Goal: Task Accomplishment & Management: Manage account settings

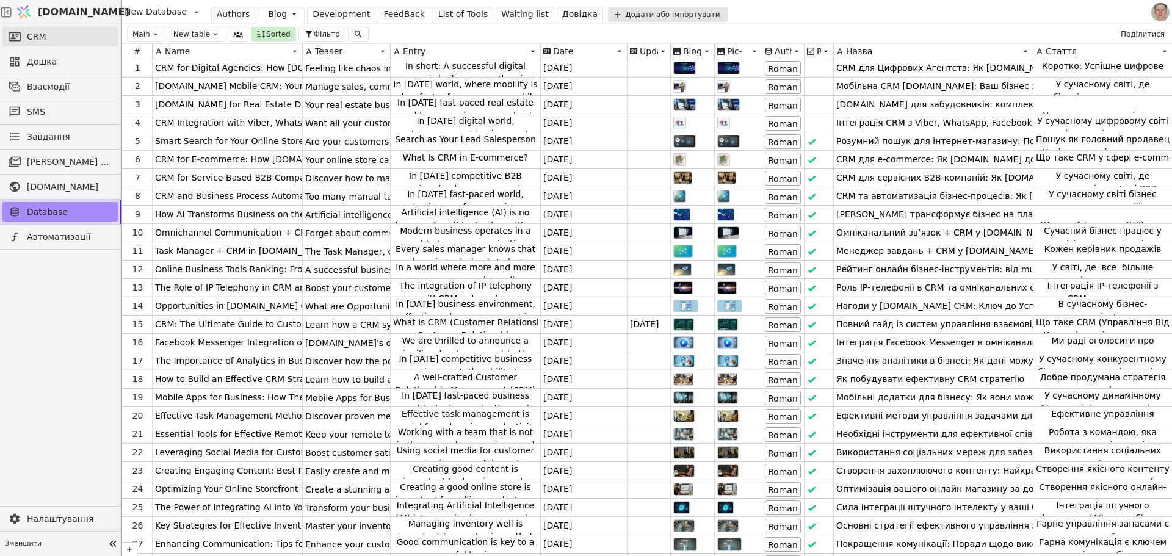
click at [79, 37] on link "CRM" at bounding box center [59, 37] width 115 height 20
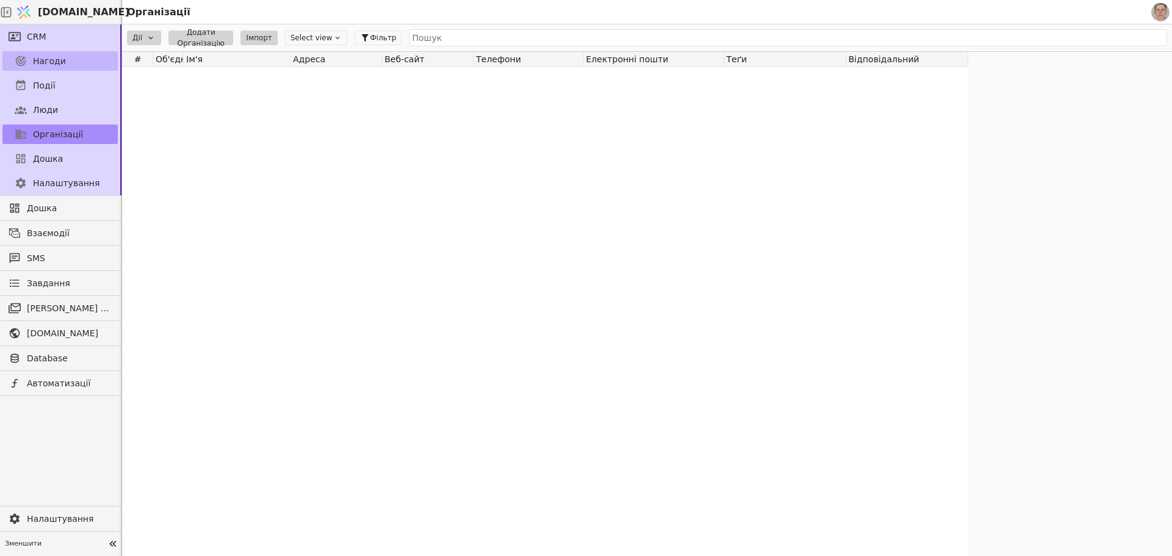
click at [89, 62] on link "Нагоди" at bounding box center [59, 61] width 115 height 20
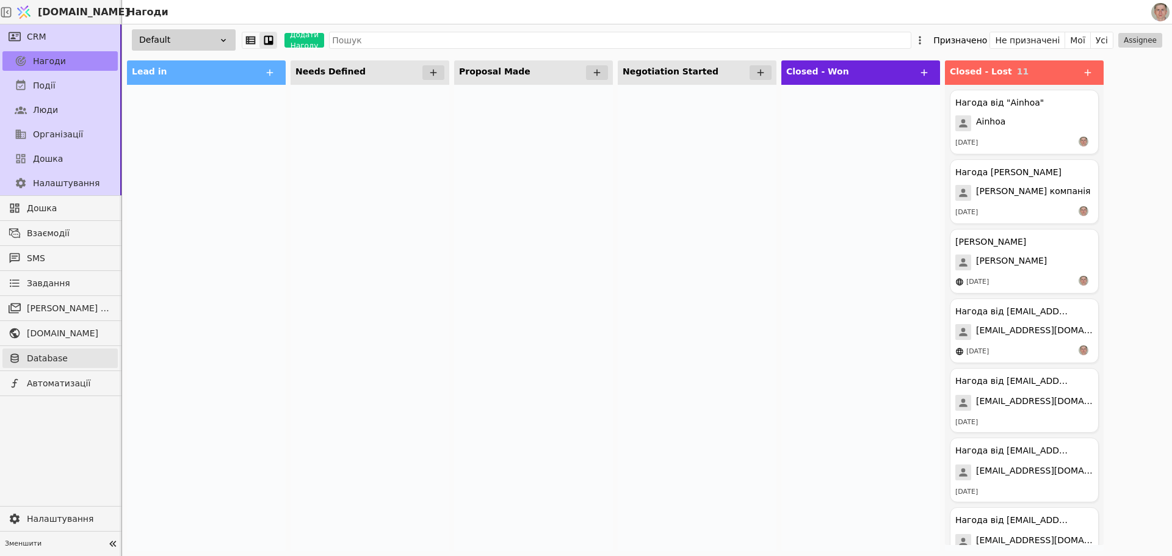
click at [59, 354] on span "Database" at bounding box center [69, 358] width 85 height 13
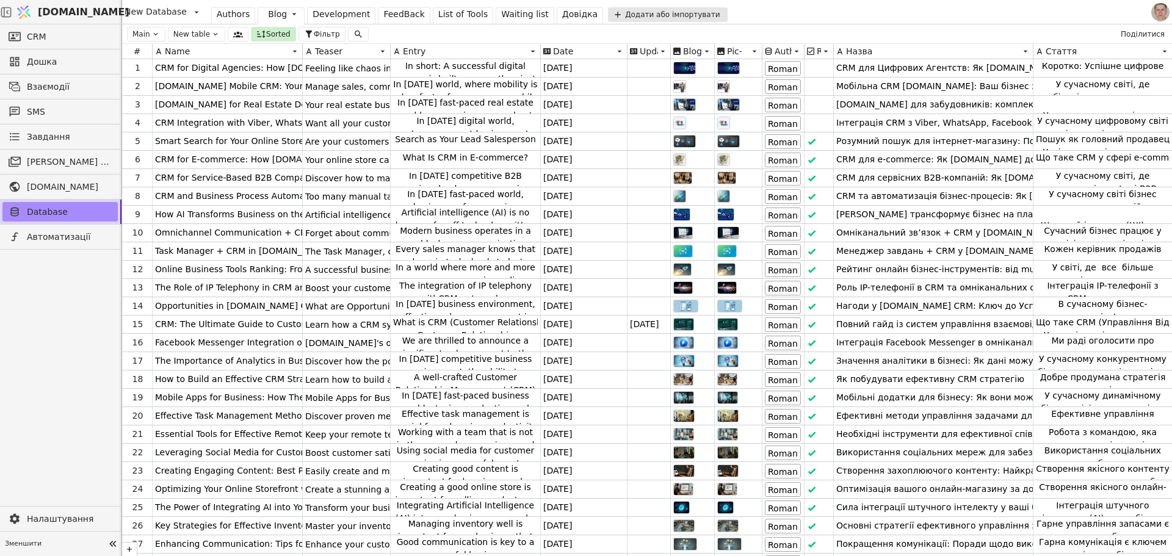
click at [389, 15] on div "FeedBack" at bounding box center [403, 14] width 41 height 13
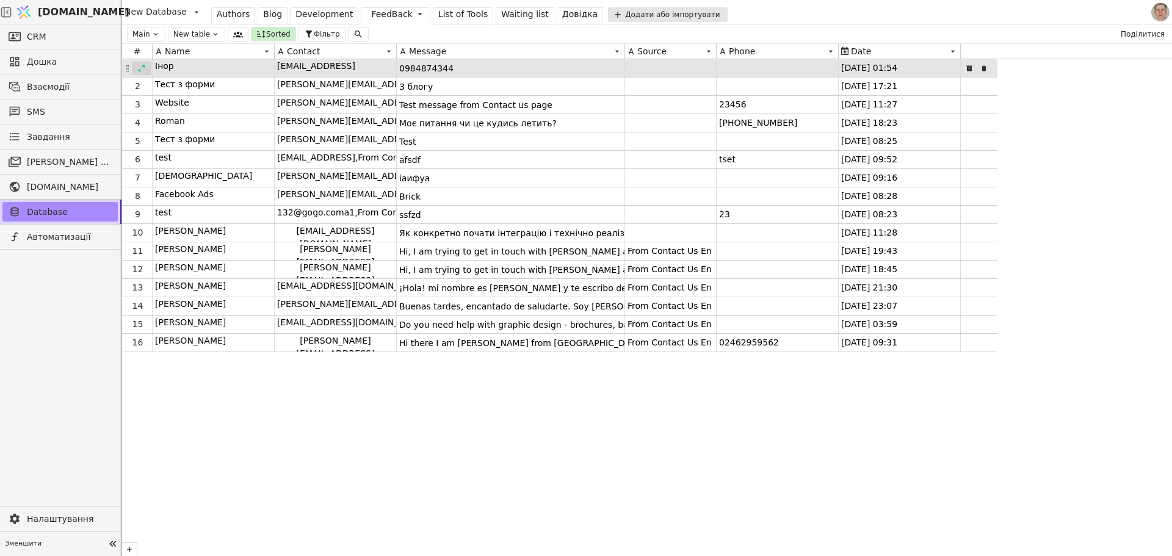
click at [142, 67] on icon at bounding box center [141, 68] width 9 height 9
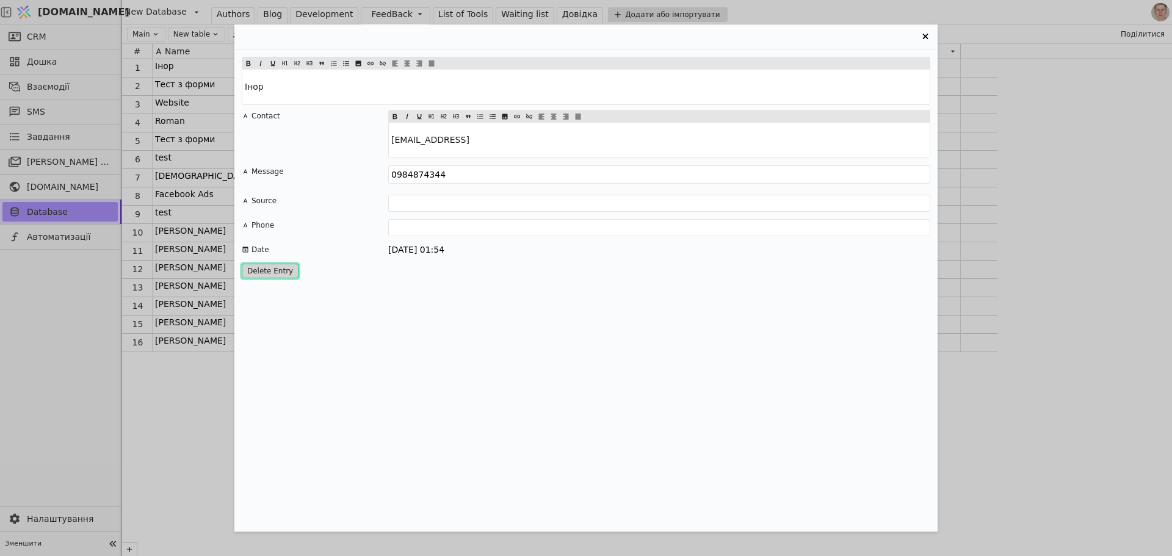
click at [268, 272] on button "Delete Entry" at bounding box center [270, 271] width 57 height 15
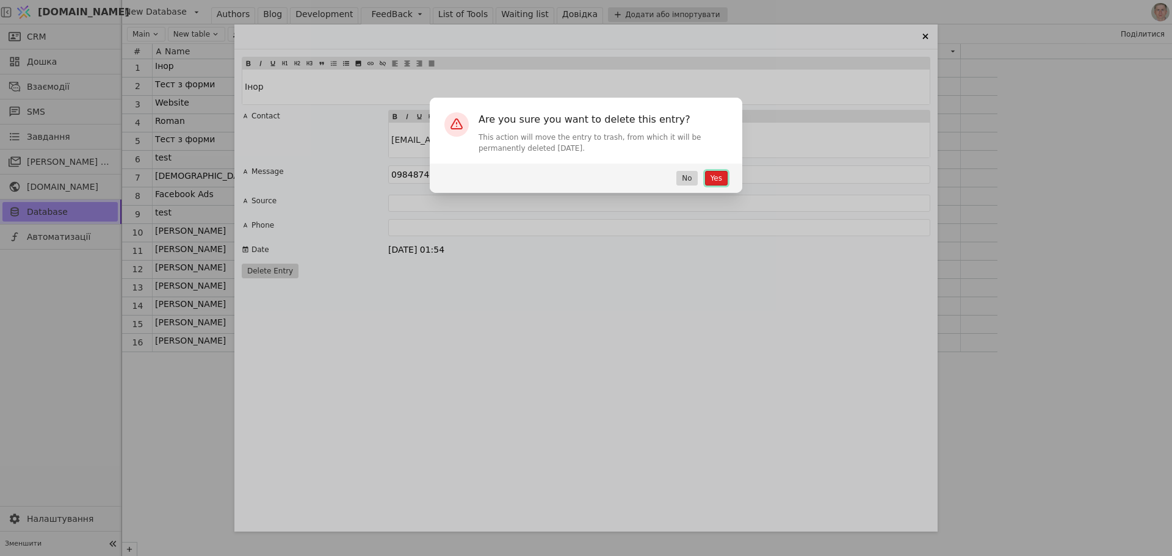
click at [714, 174] on button "Yes" at bounding box center [716, 178] width 23 height 15
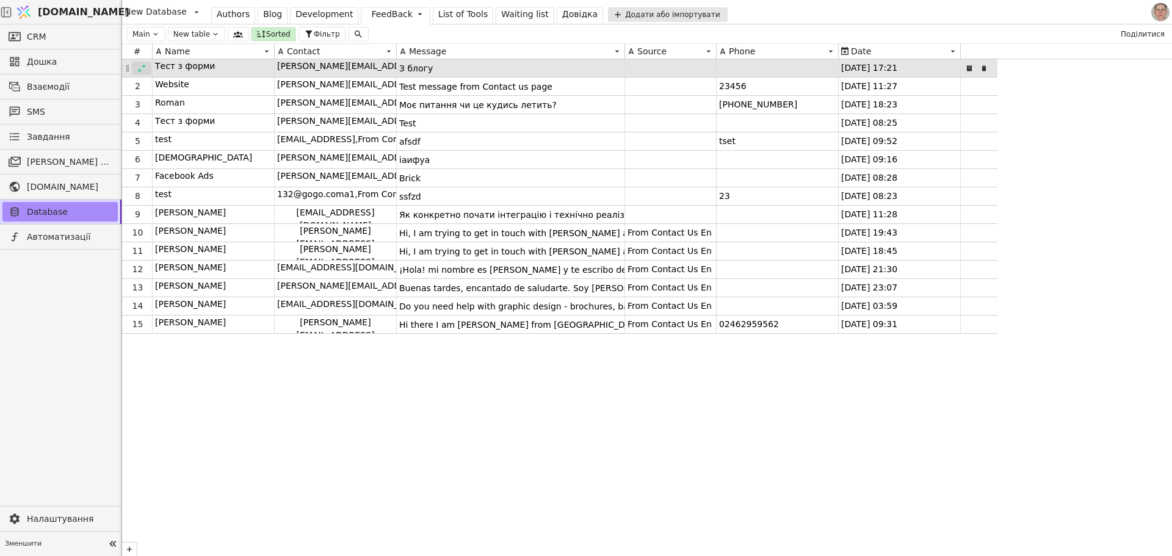
click at [143, 64] on icon at bounding box center [141, 68] width 9 height 9
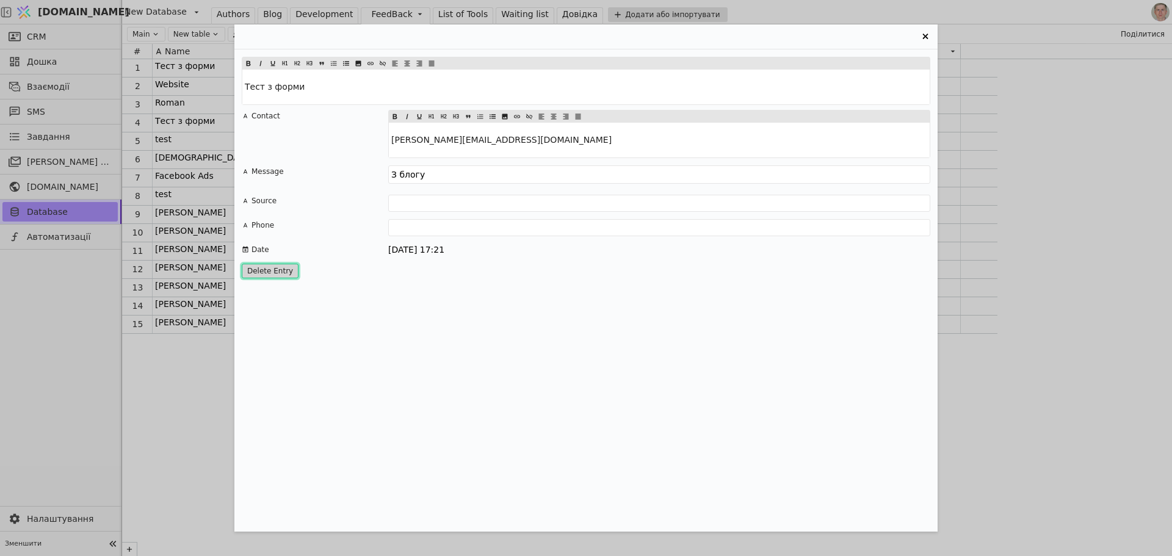
click at [269, 266] on button "Delete Entry" at bounding box center [270, 271] width 57 height 15
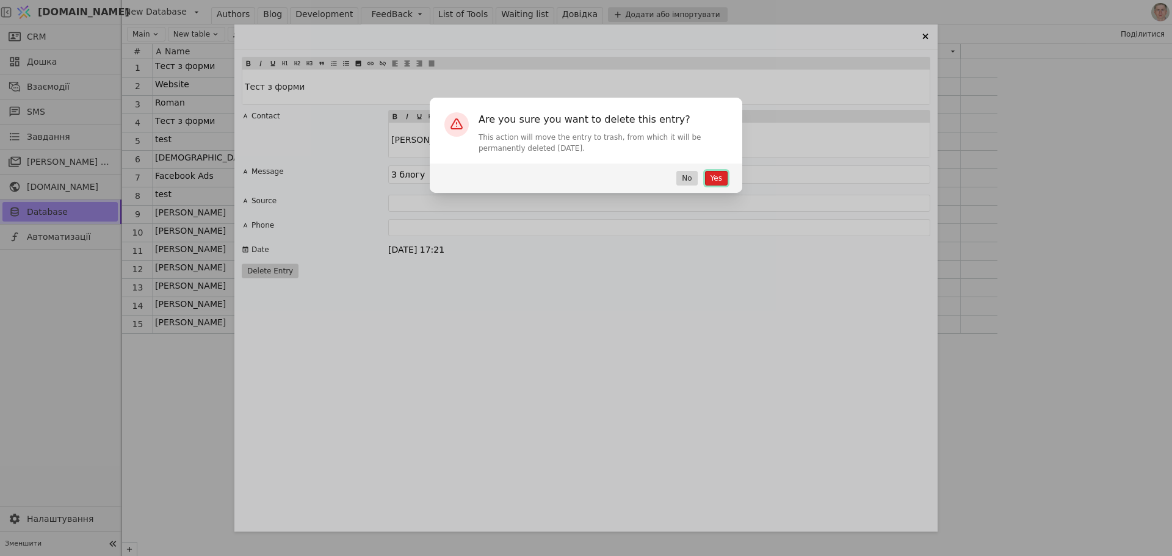
click at [716, 173] on button "Yes" at bounding box center [716, 178] width 23 height 15
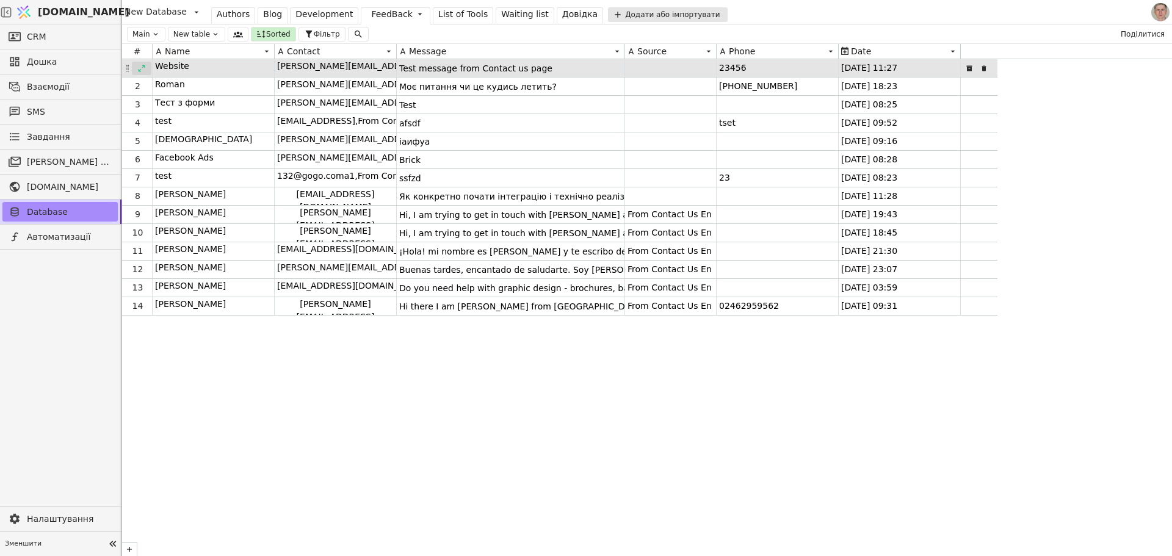
click at [136, 67] on div at bounding box center [142, 68] width 20 height 13
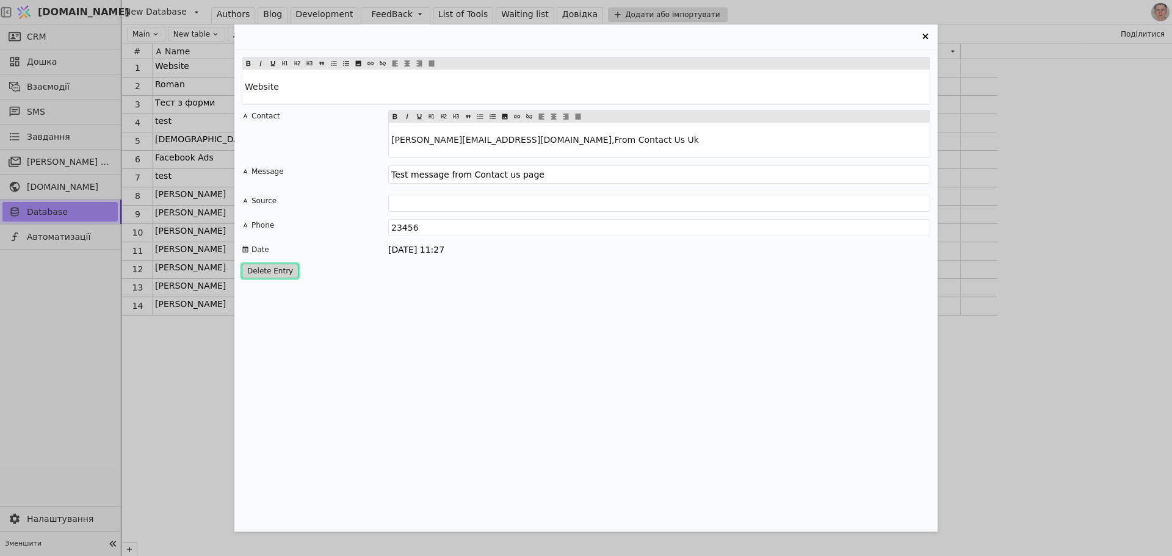
click at [256, 268] on button "Delete Entry" at bounding box center [270, 271] width 57 height 15
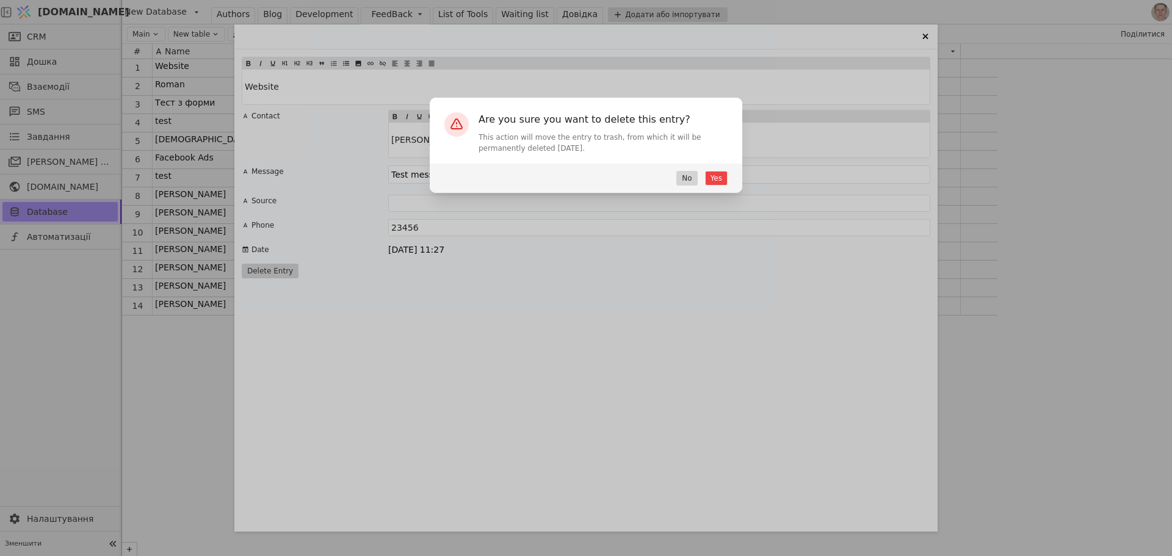
click at [711, 170] on div "Yes No" at bounding box center [586, 178] width 313 height 29
click at [716, 176] on button "Yes" at bounding box center [716, 178] width 23 height 15
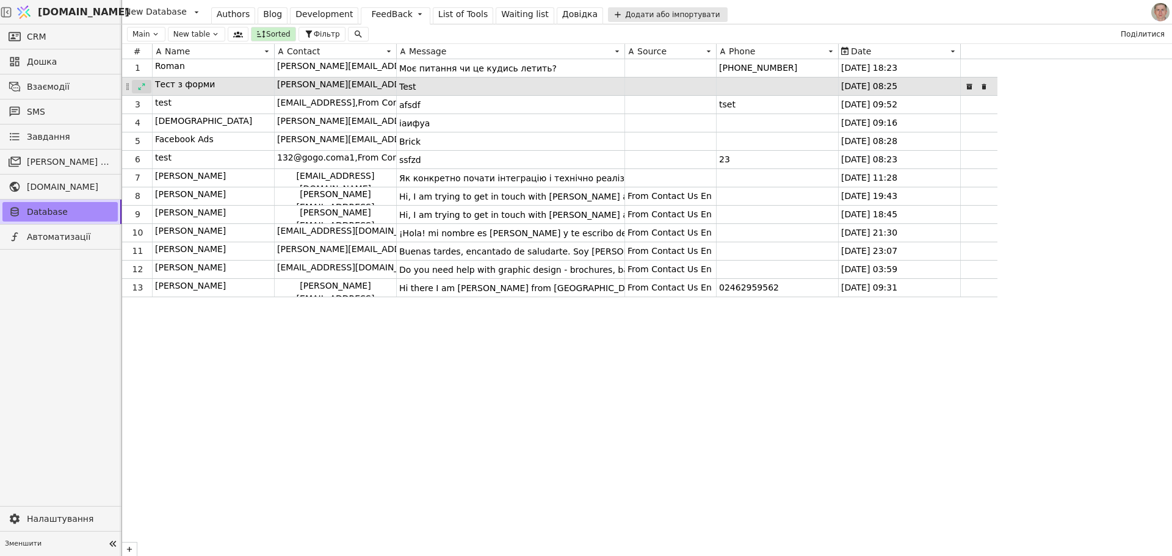
click at [140, 88] on icon at bounding box center [142, 86] width 7 height 7
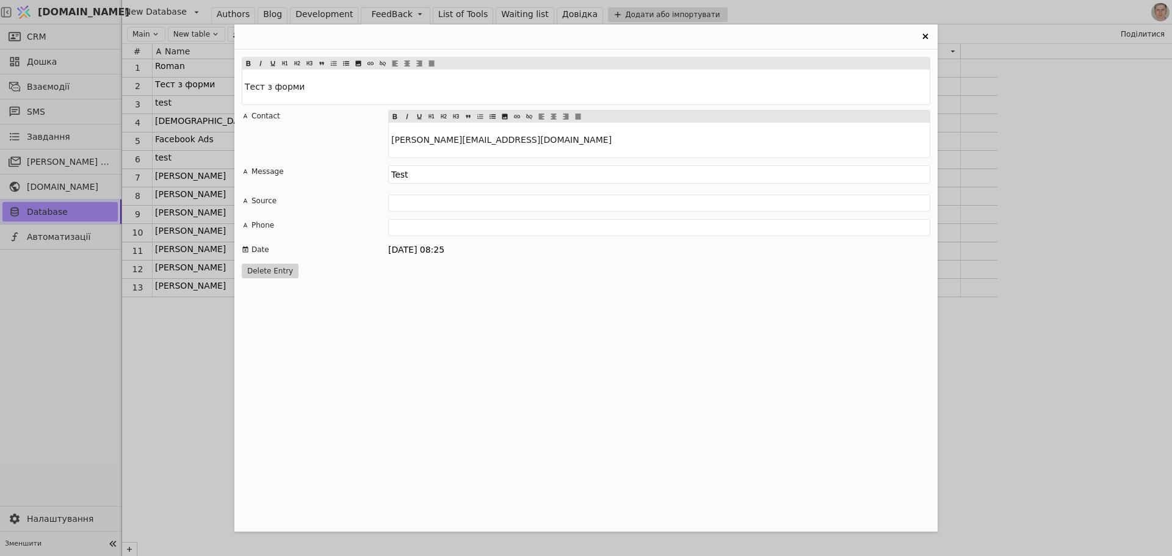
click at [280, 261] on div "Тест з форми Contact roman.svystun@gmail.com Message Test Source Phone Date 30.…" at bounding box center [585, 290] width 703 height 482
click at [285, 270] on button "Delete Entry" at bounding box center [270, 271] width 57 height 15
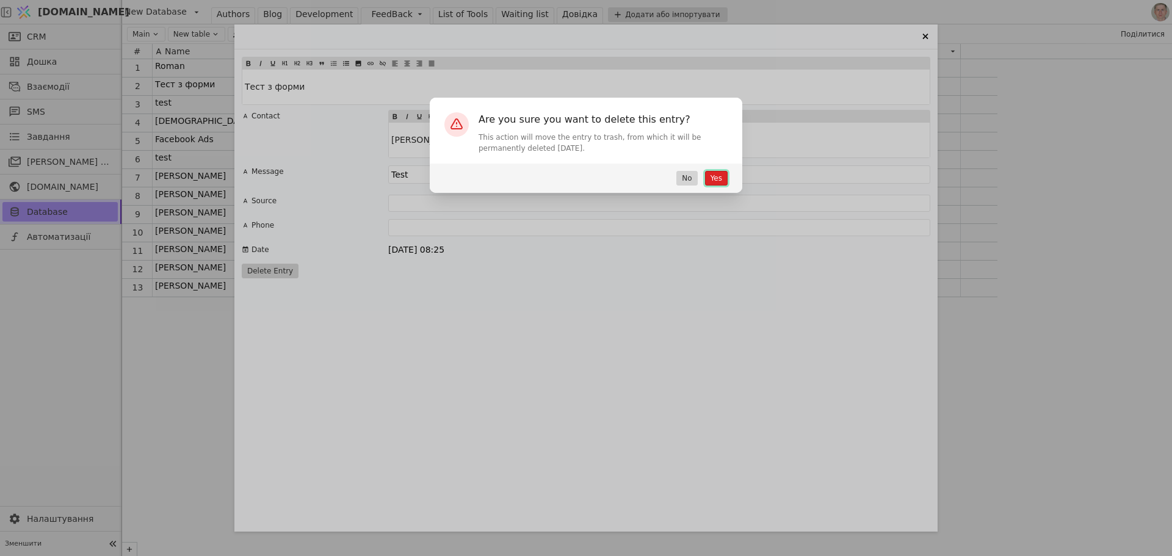
click at [711, 176] on button "Yes" at bounding box center [716, 178] width 23 height 15
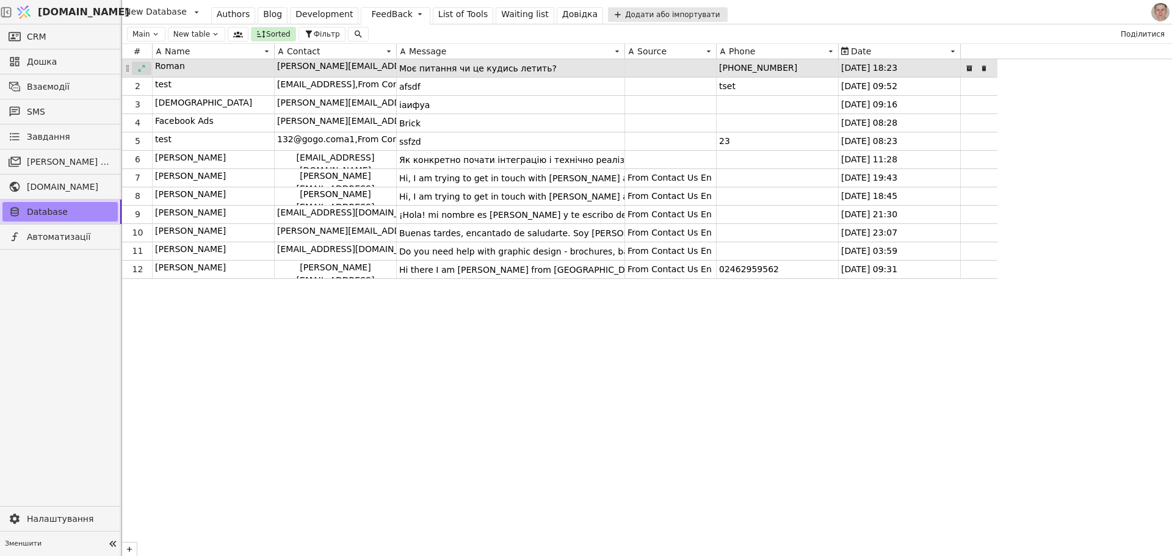
click at [141, 67] on icon at bounding box center [141, 68] width 9 height 9
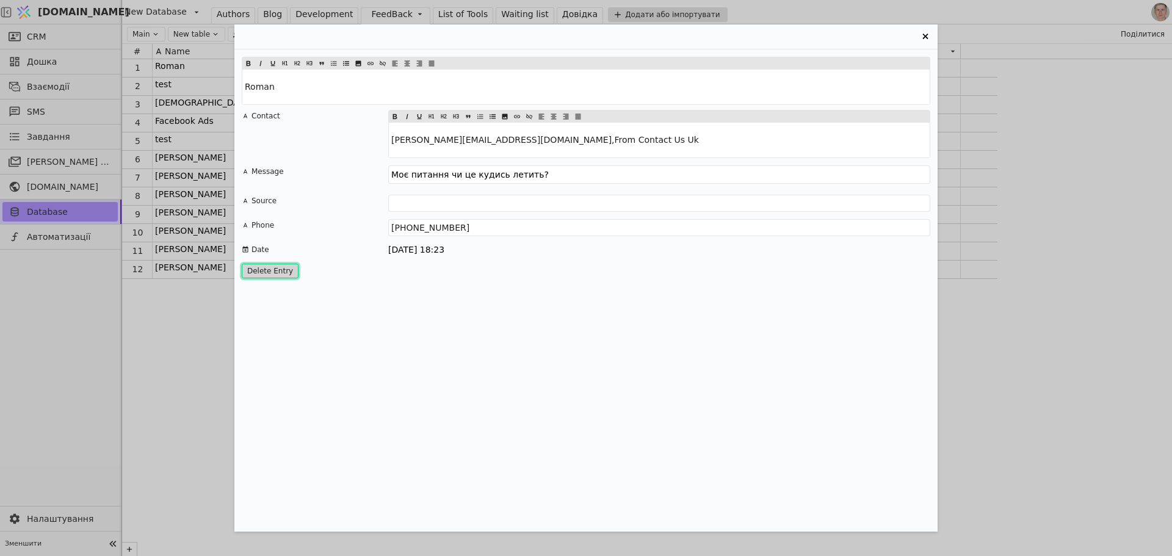
click at [275, 268] on button "Delete Entry" at bounding box center [270, 271] width 57 height 15
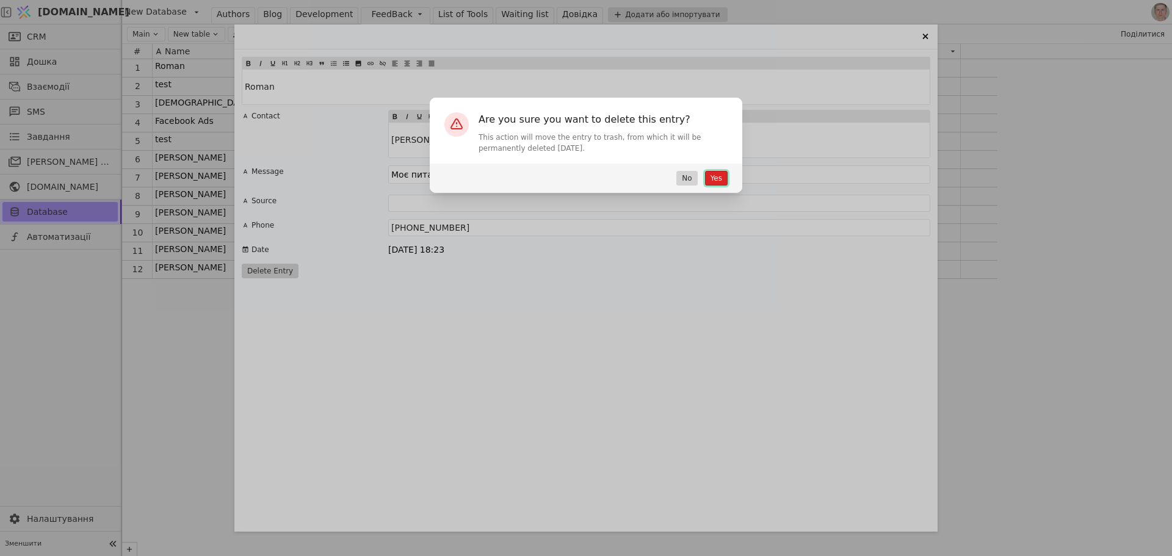
click at [716, 178] on button "Yes" at bounding box center [716, 178] width 23 height 15
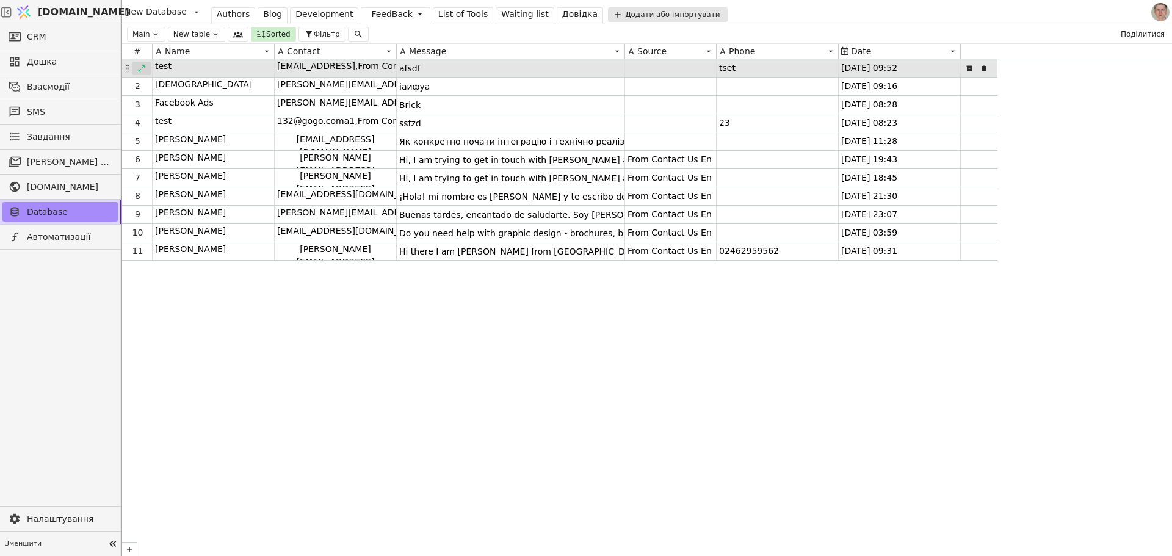
click at [143, 69] on icon at bounding box center [141, 68] width 9 height 9
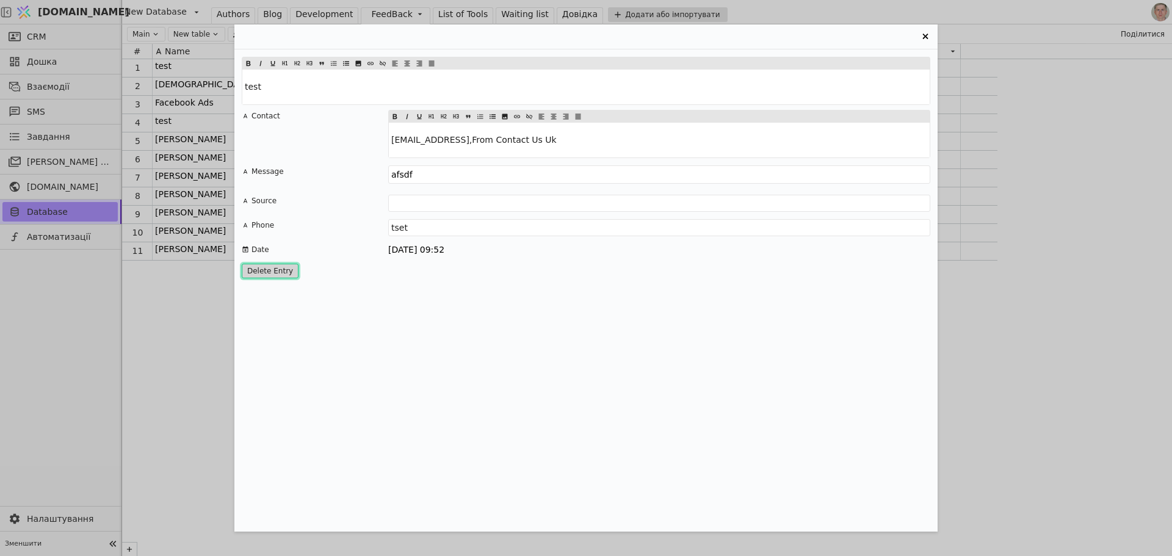
click at [277, 271] on button "Delete Entry" at bounding box center [270, 271] width 57 height 15
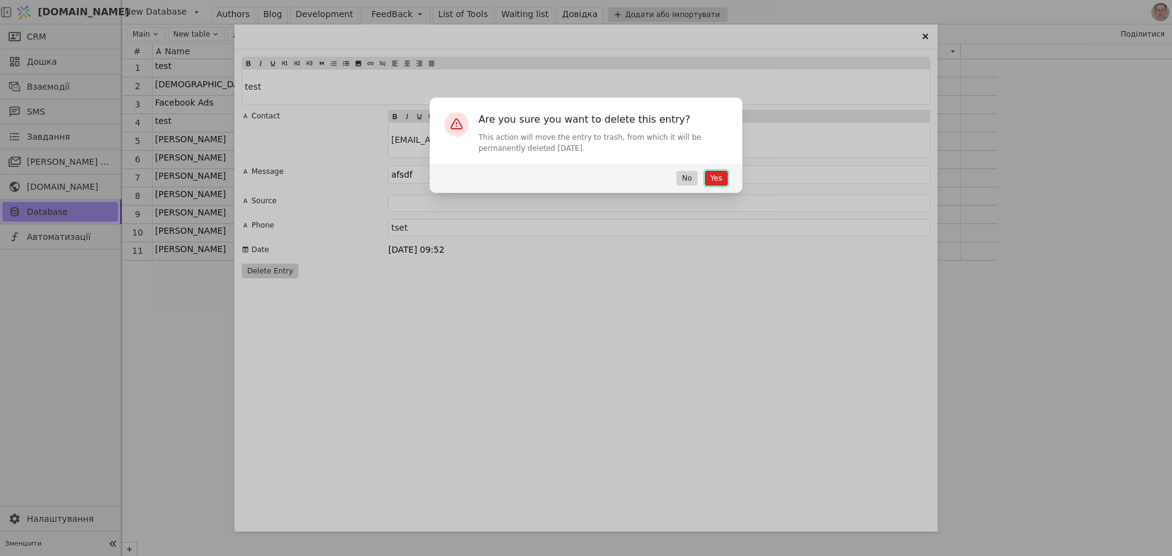
click at [713, 177] on button "Yes" at bounding box center [716, 178] width 23 height 15
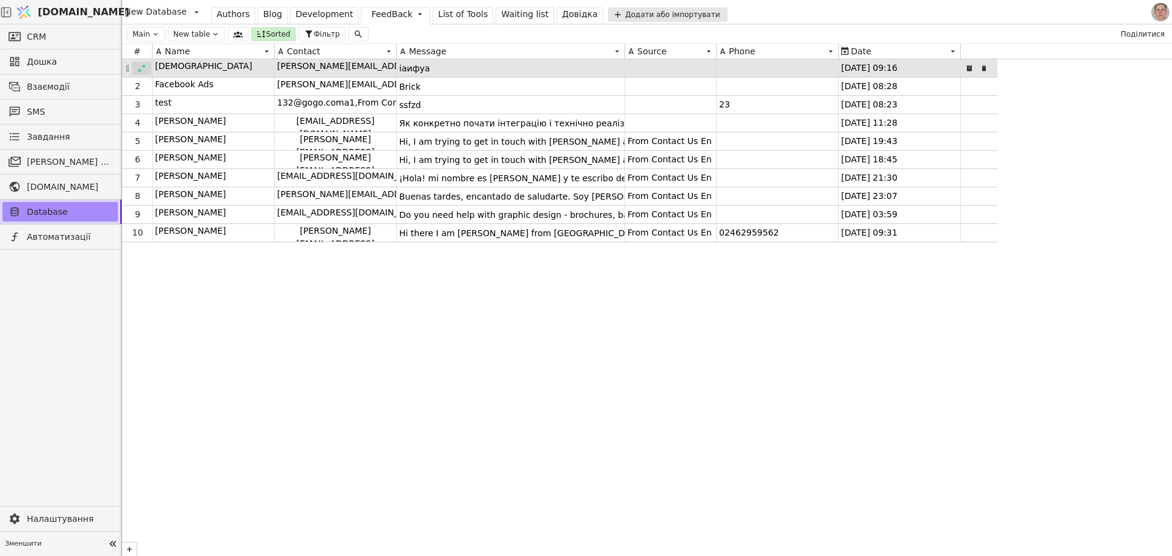
click at [141, 67] on icon at bounding box center [141, 68] width 9 height 9
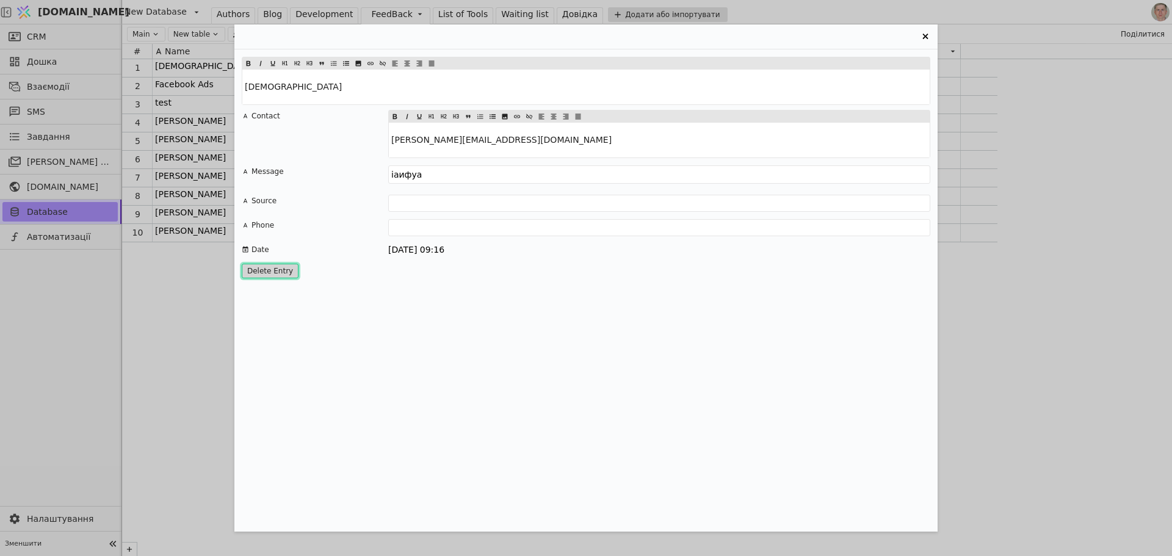
click at [271, 271] on button "Delete Entry" at bounding box center [270, 271] width 57 height 15
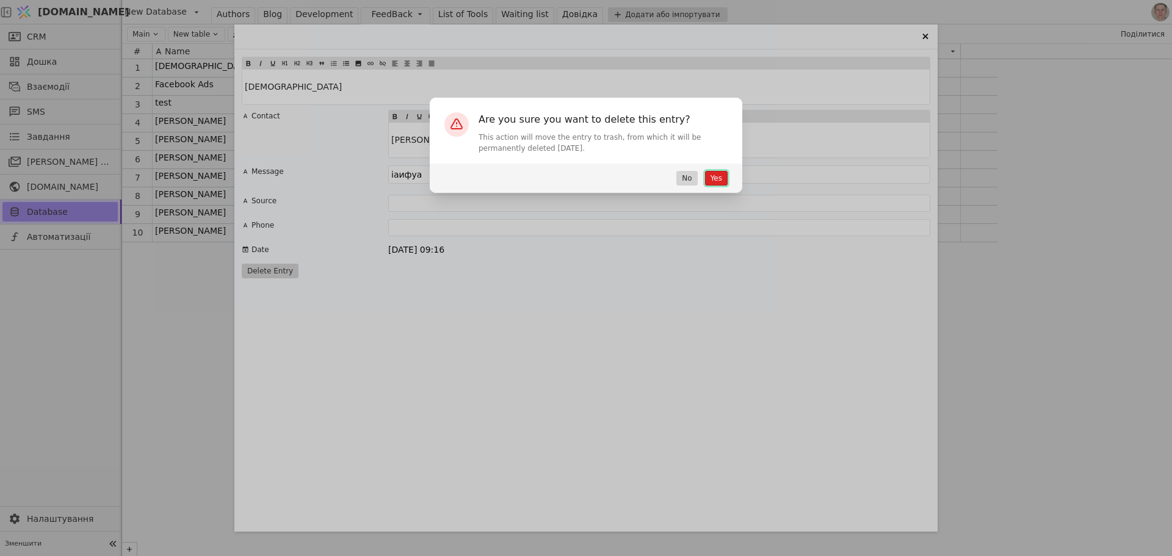
click at [714, 179] on button "Yes" at bounding box center [716, 178] width 23 height 15
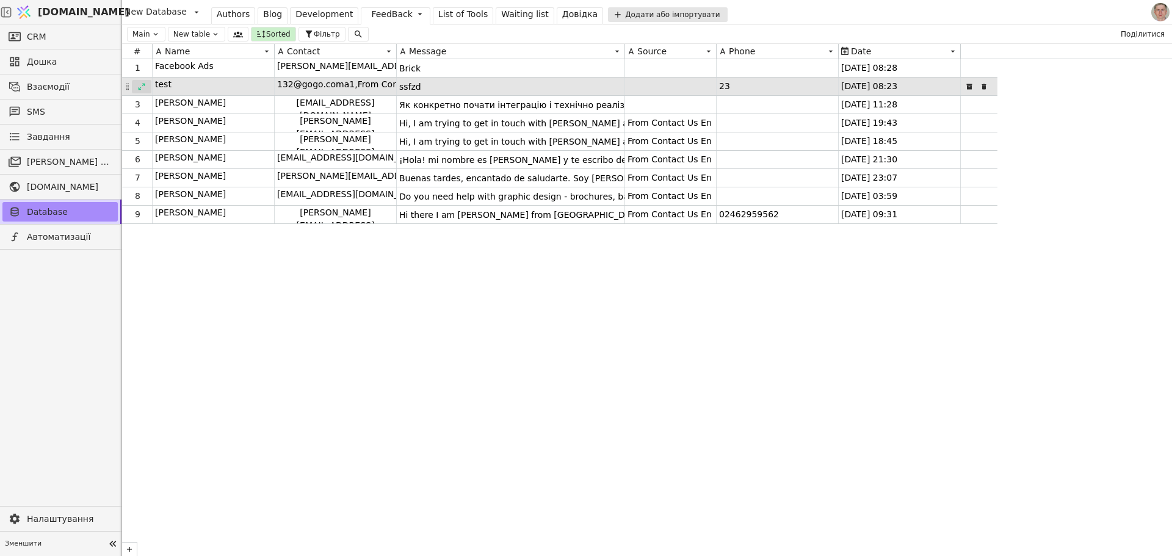
click at [140, 89] on icon at bounding box center [141, 86] width 9 height 9
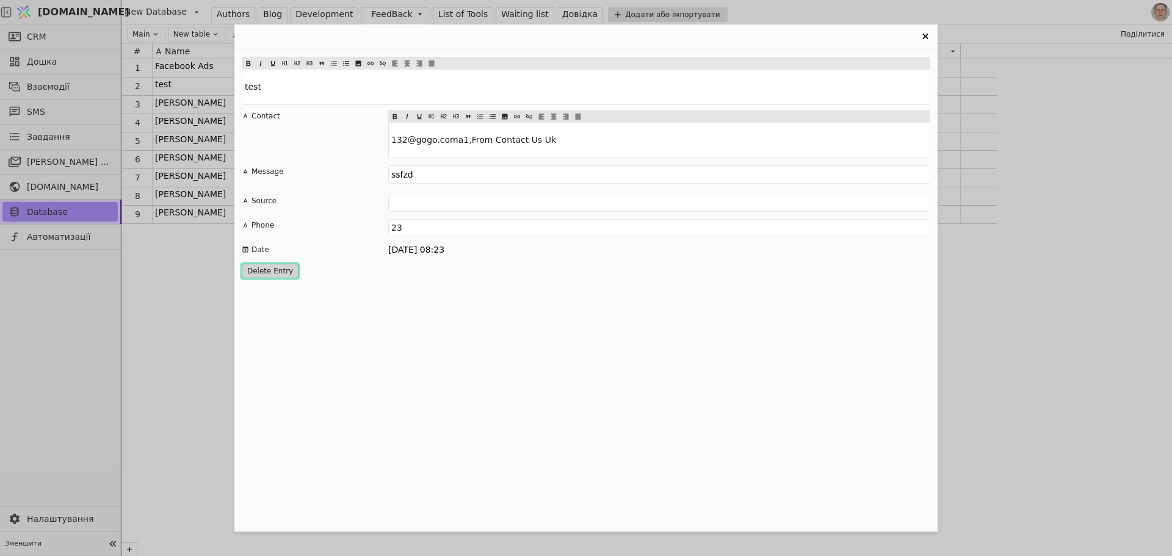
click at [282, 271] on button "Delete Entry" at bounding box center [270, 271] width 57 height 15
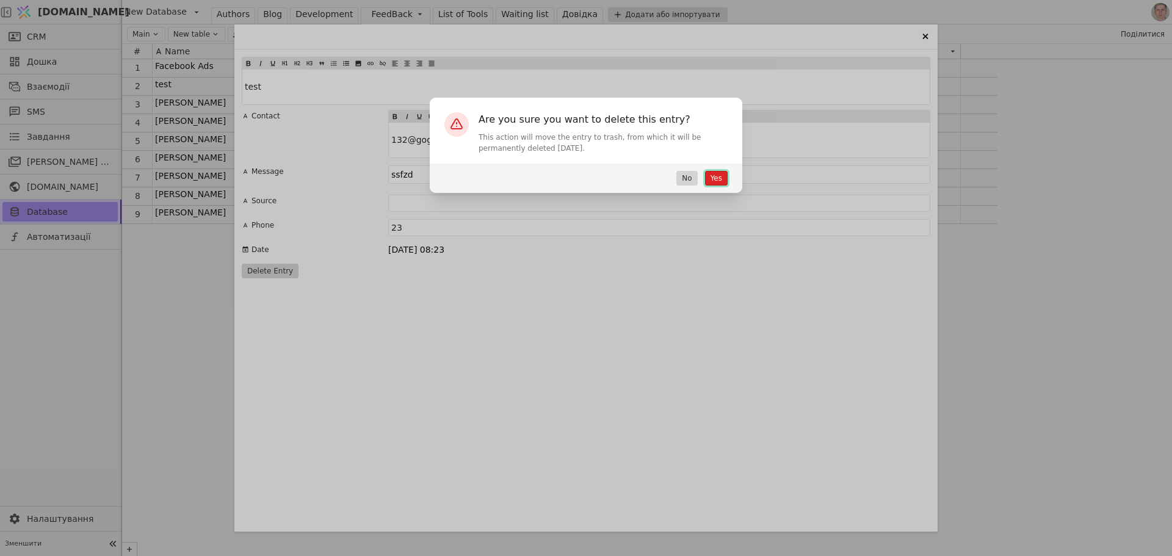
click at [722, 176] on button "Yes" at bounding box center [716, 178] width 23 height 15
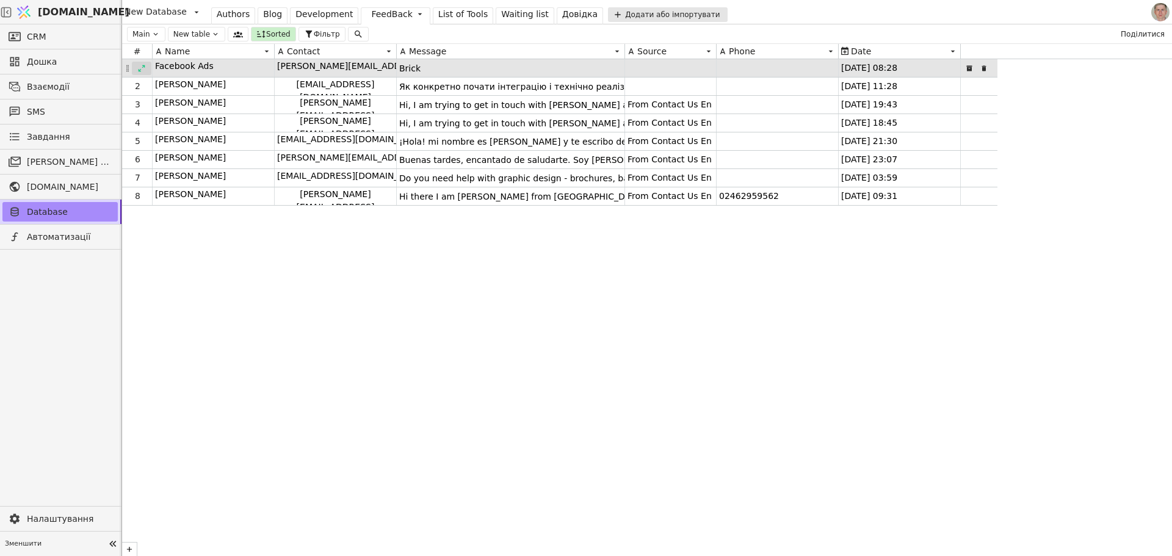
click at [141, 65] on icon at bounding box center [141, 68] width 9 height 9
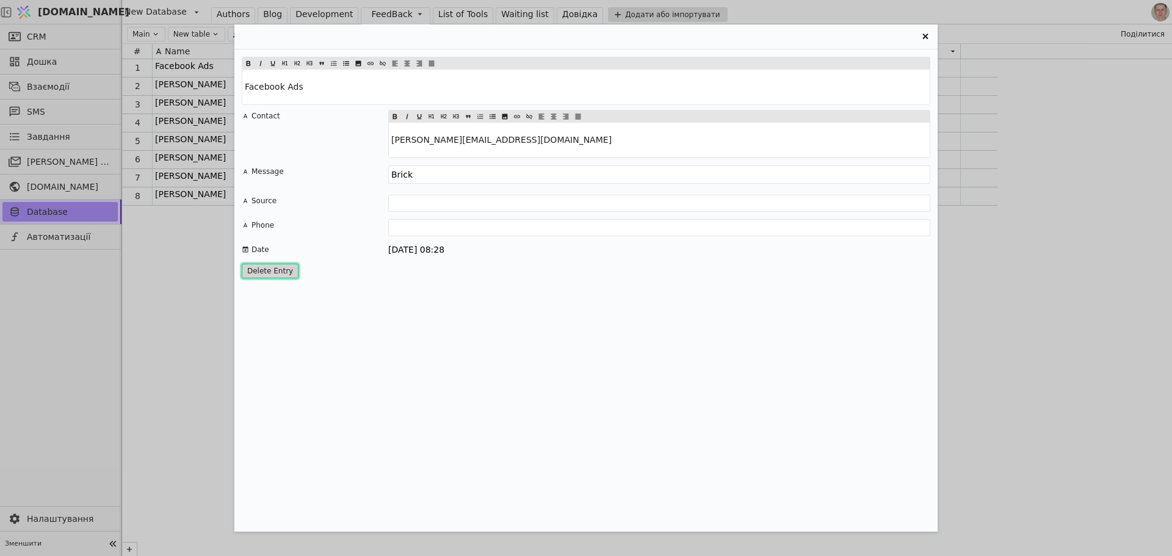
click at [281, 267] on button "Delete Entry" at bounding box center [270, 271] width 57 height 15
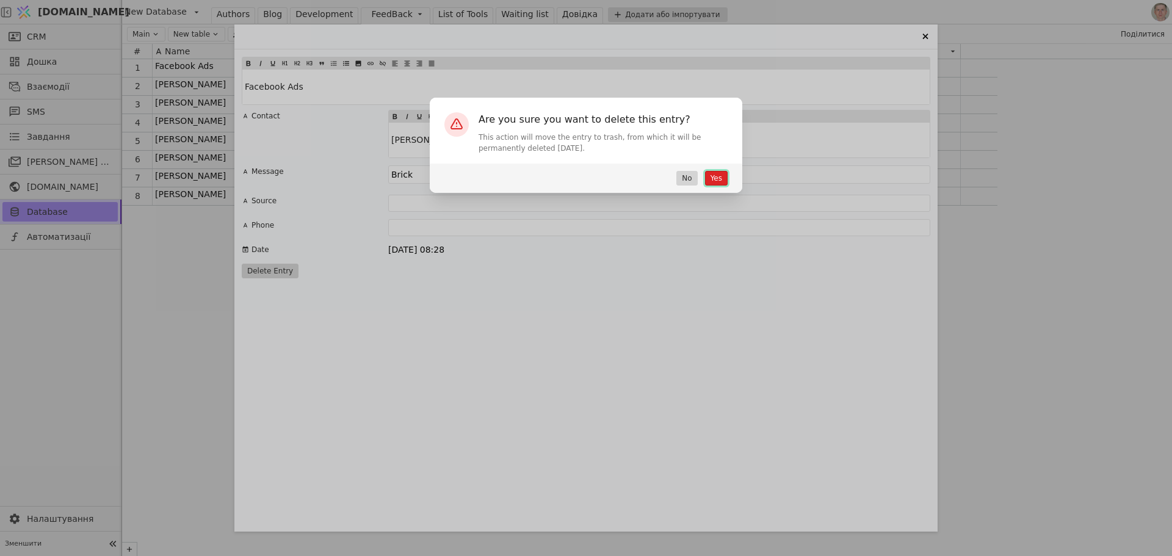
click at [713, 176] on button "Yes" at bounding box center [716, 178] width 23 height 15
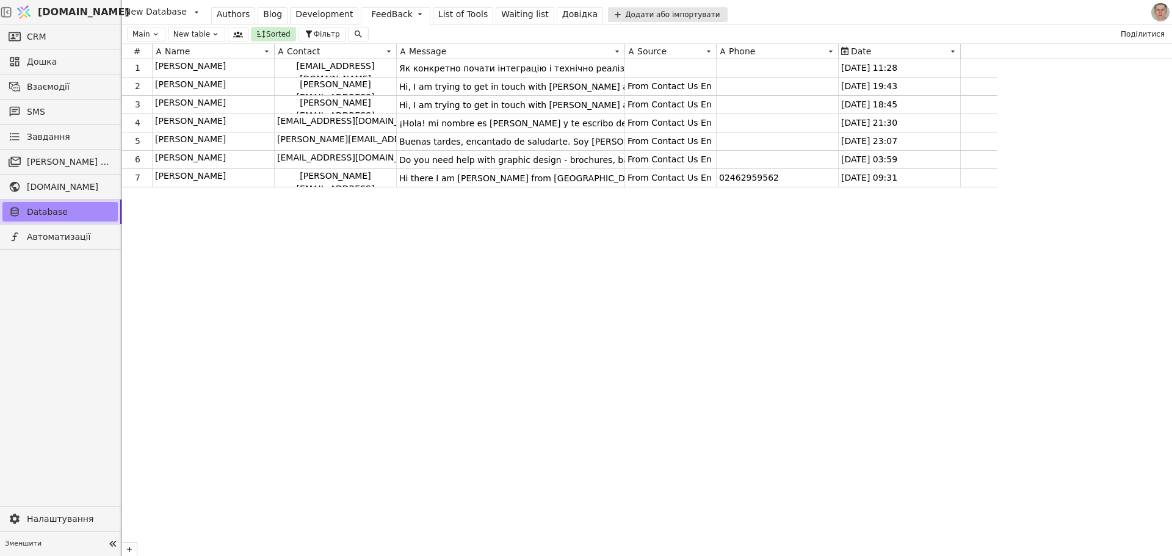
click at [440, 15] on div "List of Tools" at bounding box center [462, 14] width 49 height 13
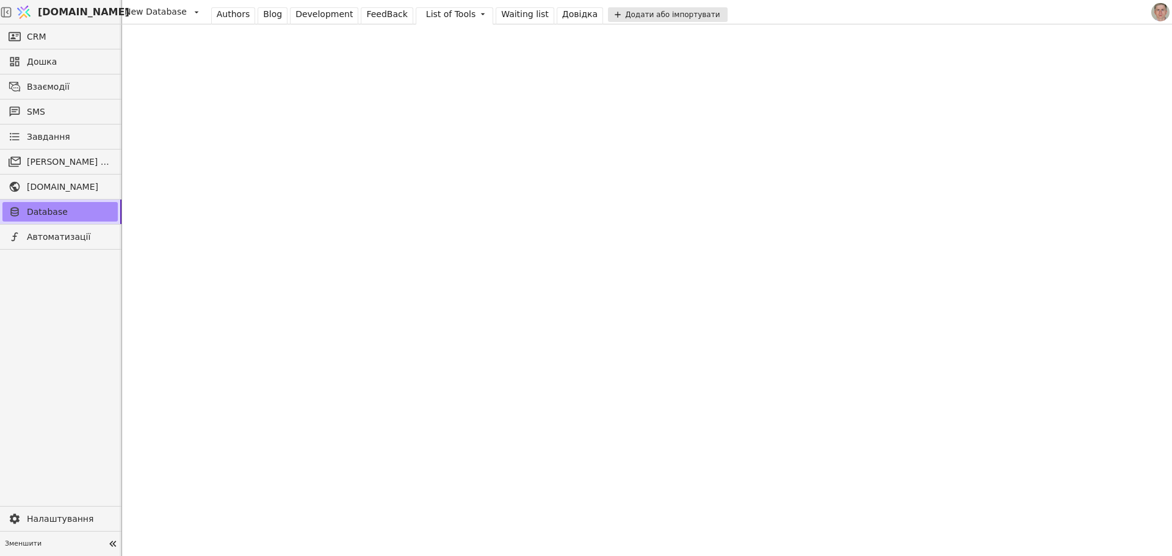
click at [509, 15] on div "Waiting list" at bounding box center [525, 14] width 48 height 13
click at [562, 14] on div "Довідка" at bounding box center [579, 14] width 35 height 13
